Goal: Information Seeking & Learning: Check status

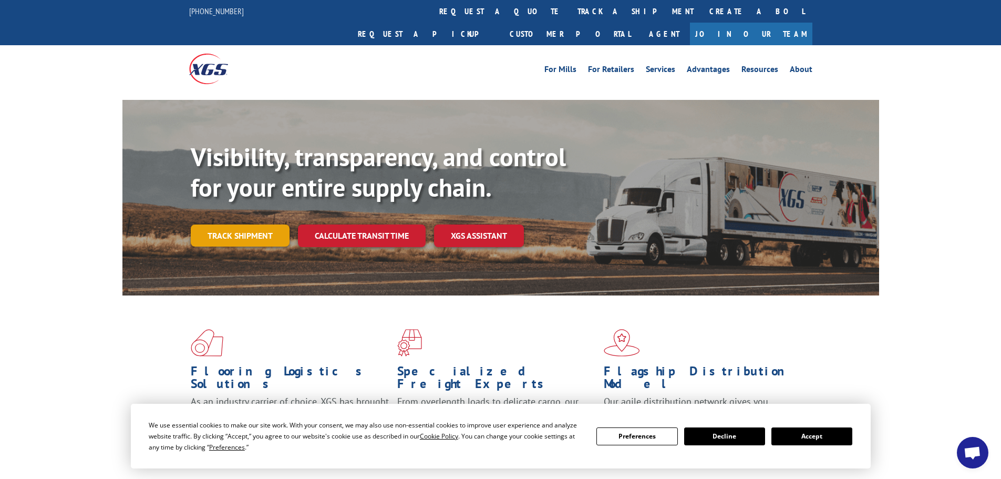
click at [237, 224] on link "Track shipment" at bounding box center [240, 235] width 99 height 22
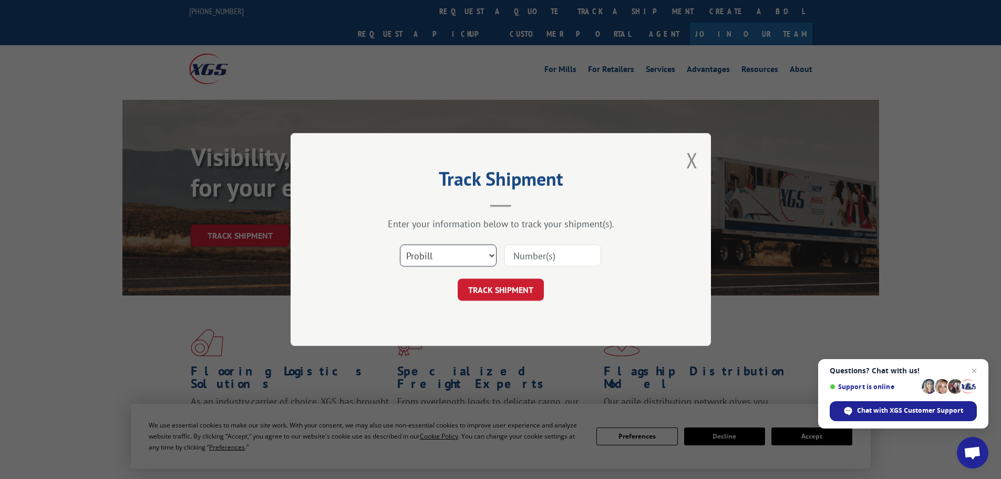
click at [492, 260] on select "Select category... Probill BOL PO" at bounding box center [448, 255] width 97 height 22
select select "po"
click at [400, 244] on select "Select category... Probill BOL PO" at bounding box center [448, 255] width 97 height 22
click at [424, 257] on select "Select category... Probill BOL PO" at bounding box center [448, 255] width 97 height 22
click at [400, 244] on select "Select category... Probill BOL PO" at bounding box center [448, 255] width 97 height 22
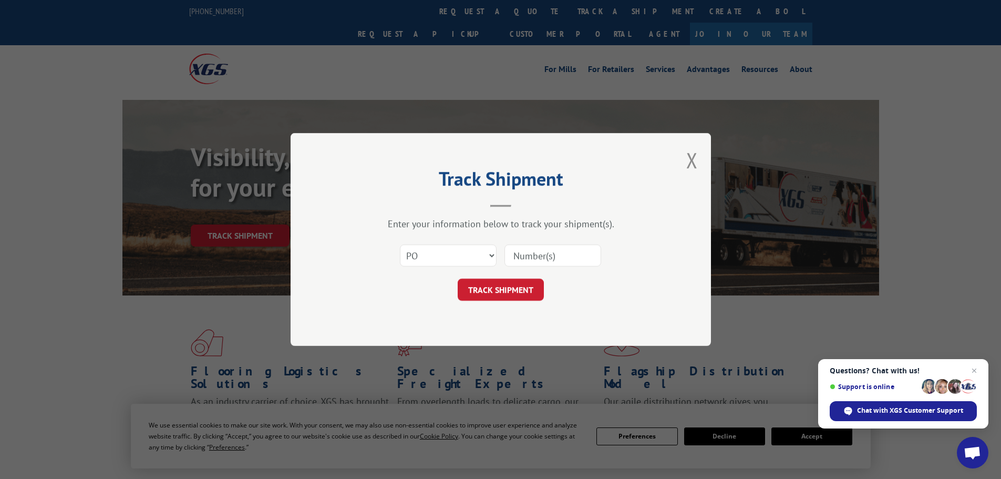
click at [532, 259] on input at bounding box center [553, 255] width 97 height 22
type input "15529839"
click at [525, 284] on button "TRACK SHIPMENT" at bounding box center [501, 290] width 86 height 22
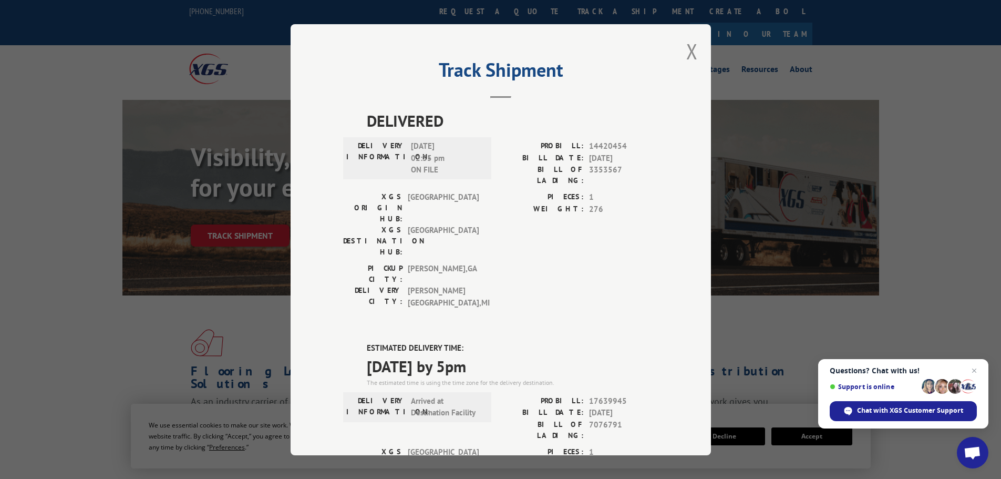
drag, startPoint x: 697, startPoint y: 53, endPoint x: 645, endPoint y: 45, distance: 52.6
click at [695, 53] on div "Track Shipment DELIVERED DELIVERY INFORMATION: [DATE] 02:35 pm ON FILE PROBILL:…" at bounding box center [501, 239] width 420 height 431
click at [686, 48] on button "Close modal" at bounding box center [692, 51] width 12 height 28
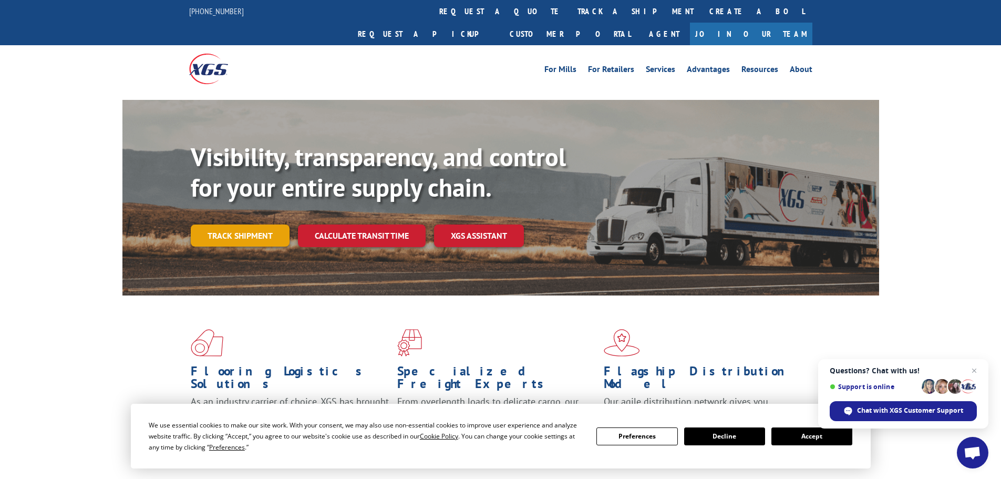
click at [248, 224] on link "Track shipment" at bounding box center [240, 235] width 99 height 22
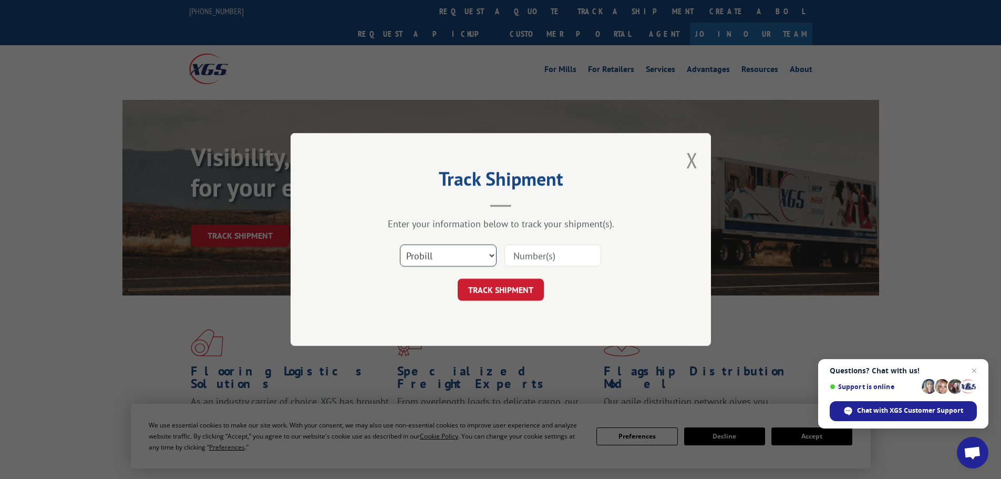
drag, startPoint x: 490, startPoint y: 254, endPoint x: 478, endPoint y: 258, distance: 12.8
click at [485, 255] on select "Select category... Probill BOL PO" at bounding box center [448, 255] width 97 height 22
select select "po"
click at [400, 244] on select "Select category... Probill BOL PO" at bounding box center [448, 255] width 97 height 22
drag, startPoint x: 519, startPoint y: 258, endPoint x: 524, endPoint y: 262, distance: 6.7
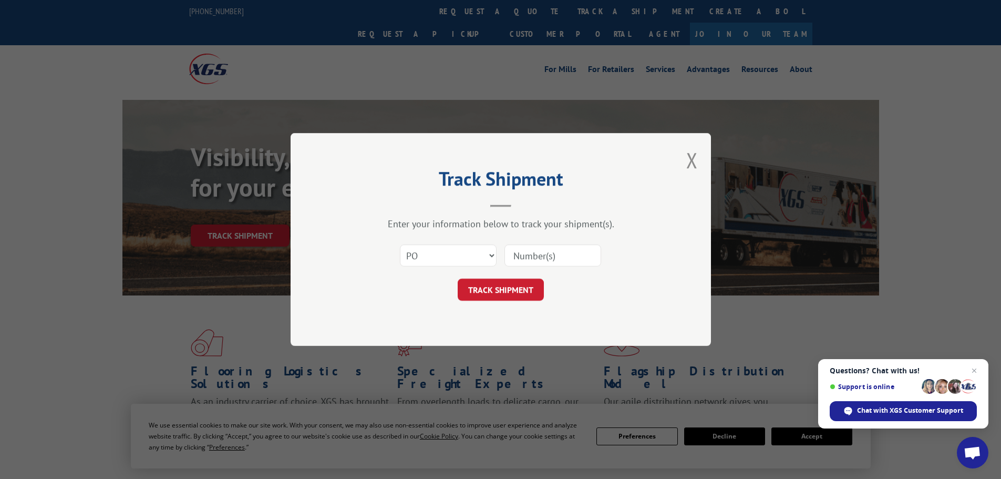
click at [520, 258] on input at bounding box center [553, 255] width 97 height 22
type input "15529840"
click at [491, 290] on button "TRACK SHIPMENT" at bounding box center [501, 290] width 86 height 22
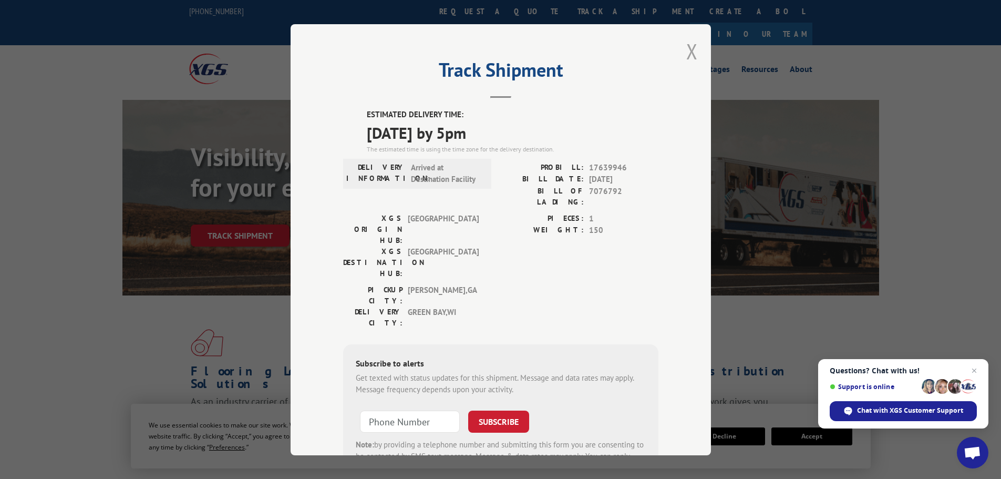
click at [686, 47] on button "Close modal" at bounding box center [692, 51] width 12 height 28
